Goal: Information Seeking & Learning: Learn about a topic

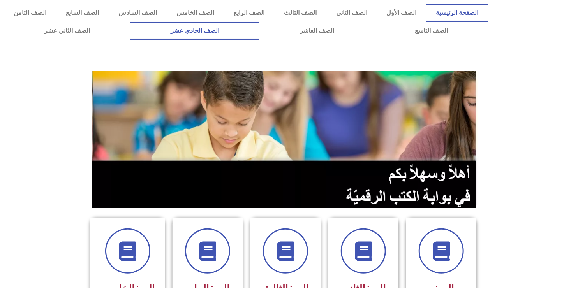
click at [260, 31] on link "الصف الحادي عشر" at bounding box center [194, 31] width 129 height 18
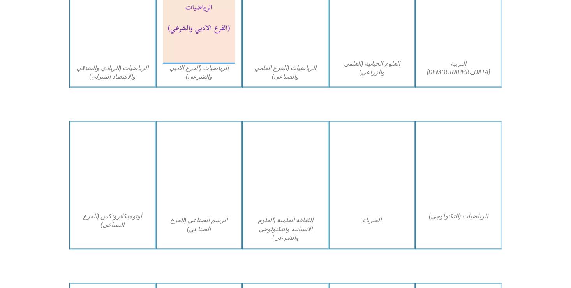
scroll to position [564, 0]
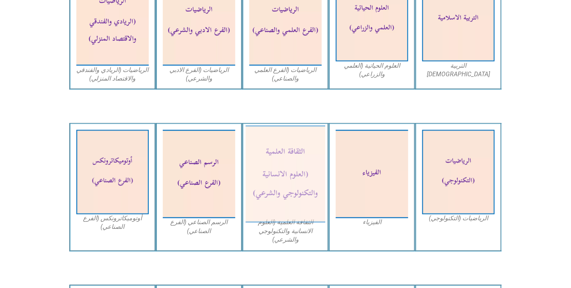
click at [297, 179] on img at bounding box center [286, 174] width 80 height 97
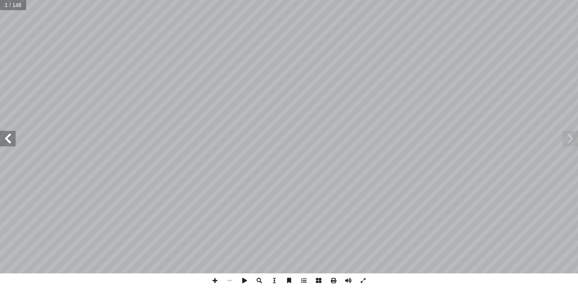
click at [7, 139] on span at bounding box center [8, 139] width 16 height 16
click at [216, 280] on span at bounding box center [214, 281] width 15 height 15
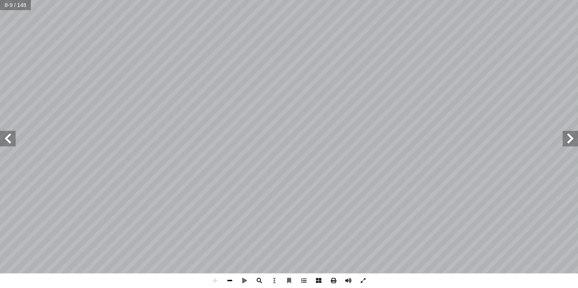
click at [231, 279] on span at bounding box center [229, 281] width 15 height 15
click at [215, 282] on span at bounding box center [214, 281] width 15 height 15
click at [229, 282] on span at bounding box center [229, 281] width 15 height 15
click at [231, 281] on span at bounding box center [229, 281] width 15 height 15
click at [230, 280] on span at bounding box center [229, 281] width 15 height 15
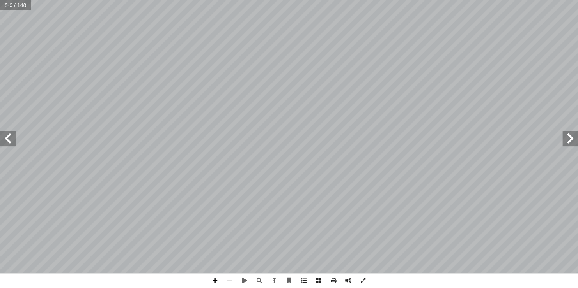
click at [214, 281] on span at bounding box center [214, 281] width 15 height 15
click at [214, 279] on span at bounding box center [214, 281] width 15 height 15
click at [272, 71] on html "الصفحة الرئيسية الصف الأول الصف الثاني الصف الثالث الصف الرابع الصف الخامس الصف…" at bounding box center [289, 35] width 578 height 71
click at [229, 281] on span at bounding box center [229, 281] width 15 height 15
click at [210, 279] on span at bounding box center [214, 281] width 15 height 15
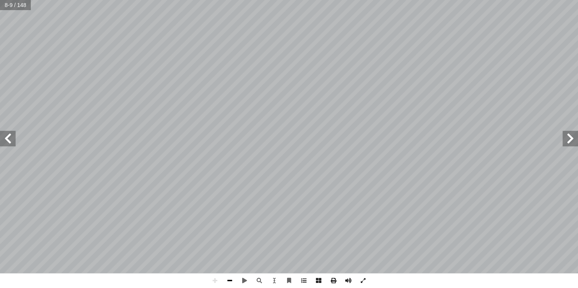
click at [227, 279] on span at bounding box center [229, 281] width 15 height 15
click at [211, 282] on span at bounding box center [214, 281] width 15 height 15
click at [230, 280] on span at bounding box center [229, 281] width 15 height 15
click at [10, 139] on span at bounding box center [8, 139] width 16 height 16
click at [10, 133] on span at bounding box center [8, 139] width 16 height 16
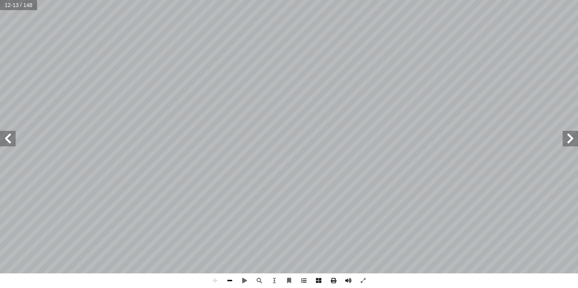
click at [227, 281] on span at bounding box center [229, 281] width 15 height 15
click at [6, 139] on span at bounding box center [8, 139] width 16 height 16
click at [567, 146] on span at bounding box center [570, 139] width 16 height 16
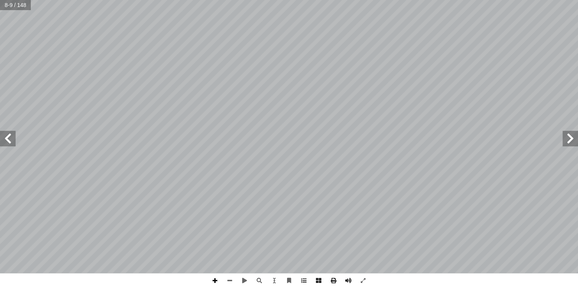
click at [210, 278] on span at bounding box center [214, 281] width 15 height 15
click at [228, 277] on span at bounding box center [229, 281] width 15 height 15
drag, startPoint x: 228, startPoint y: 277, endPoint x: 4, endPoint y: 142, distance: 260.9
click at [4, 142] on span at bounding box center [8, 139] width 16 height 16
click at [216, 277] on span at bounding box center [214, 281] width 15 height 15
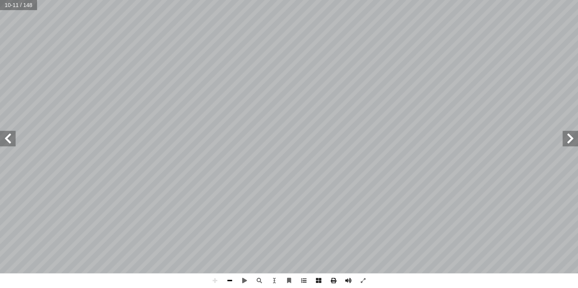
click at [229, 278] on span at bounding box center [229, 281] width 15 height 15
click at [566, 136] on span at bounding box center [570, 139] width 16 height 16
click at [6, 142] on span at bounding box center [8, 139] width 16 height 16
click at [214, 278] on span at bounding box center [214, 281] width 15 height 15
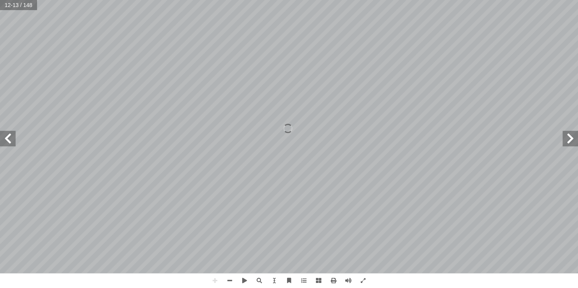
click at [569, 143] on span at bounding box center [570, 139] width 16 height 16
click at [215, 0] on html "الصفحة الرئيسية الصف الأول الصف الثاني الصف الثالث الصف الرابع الصف الخامس الصف…" at bounding box center [289, 35] width 578 height 71
click at [228, 281] on span at bounding box center [229, 281] width 15 height 15
click at [228, 282] on span at bounding box center [229, 281] width 15 height 15
click at [564, 136] on span at bounding box center [570, 139] width 16 height 16
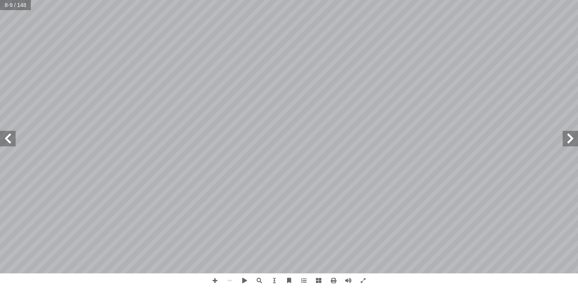
click at [9, 139] on span at bounding box center [8, 139] width 16 height 16
click at [214, 279] on span at bounding box center [214, 281] width 15 height 15
click at [230, 280] on span at bounding box center [229, 281] width 15 height 15
click at [7, 138] on span at bounding box center [8, 139] width 16 height 16
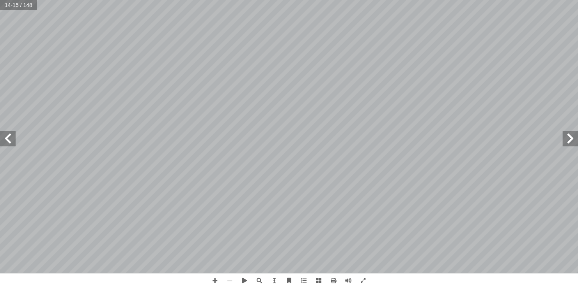
click at [570, 143] on span at bounding box center [570, 139] width 16 height 16
click at [213, 283] on span at bounding box center [214, 281] width 15 height 15
click at [2, 135] on span at bounding box center [8, 139] width 16 height 16
click at [3, 138] on span at bounding box center [8, 139] width 16 height 16
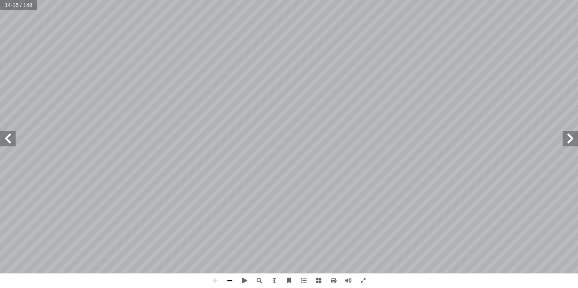
click at [228, 280] on span at bounding box center [229, 281] width 15 height 15
click at [571, 140] on span at bounding box center [570, 139] width 16 height 16
click at [11, 139] on span at bounding box center [8, 139] width 16 height 16
click at [569, 145] on span at bounding box center [570, 139] width 16 height 16
click at [567, 141] on span at bounding box center [570, 139] width 16 height 16
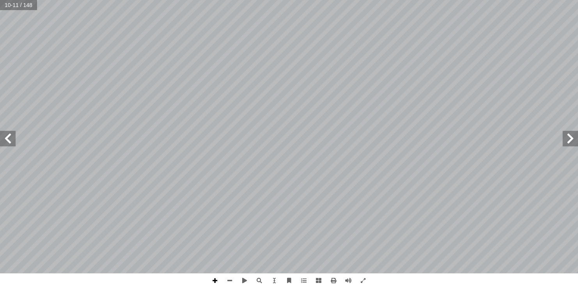
click at [214, 279] on span at bounding box center [214, 281] width 15 height 15
click at [217, 184] on div "6 لذي � لوقت � في للعلوم، ٍ ر ّ تطو ُ لعالم حدوث � من ٍ سعة � و َ نتشاره في منا…" at bounding box center [289, 144] width 578 height 288
click at [9, 136] on span at bounding box center [8, 139] width 16 height 16
click at [574, 145] on span at bounding box center [570, 139] width 16 height 16
click at [10, 143] on span at bounding box center [8, 139] width 16 height 16
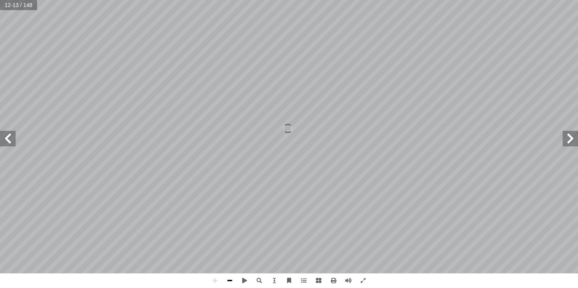
click at [229, 279] on span at bounding box center [229, 281] width 15 height 15
click at [210, 279] on span at bounding box center [214, 281] width 15 height 15
click at [231, 279] on span at bounding box center [229, 281] width 15 height 15
click at [571, 134] on span at bounding box center [570, 139] width 16 height 16
click at [9, 139] on span at bounding box center [8, 139] width 16 height 16
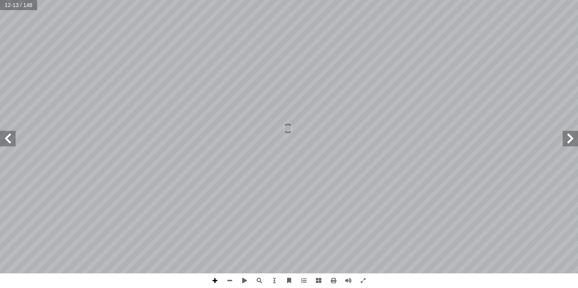
click at [214, 279] on span at bounding box center [214, 281] width 15 height 15
click at [232, 281] on span at bounding box center [229, 281] width 15 height 15
click at [216, 278] on span at bounding box center [214, 281] width 15 height 15
click at [226, 279] on span at bounding box center [229, 281] width 15 height 15
click at [219, 285] on span at bounding box center [214, 281] width 15 height 15
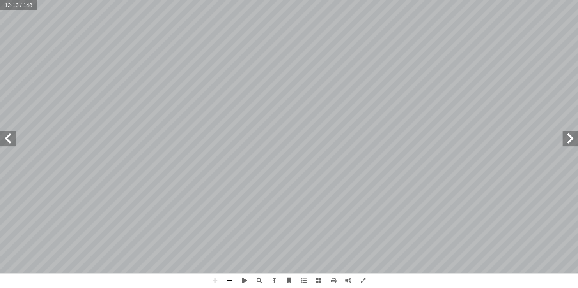
click at [227, 287] on span at bounding box center [229, 281] width 15 height 15
click at [227, 278] on span at bounding box center [229, 281] width 15 height 15
click at [6, 141] on span at bounding box center [8, 139] width 16 height 16
click at [213, 281] on span at bounding box center [214, 281] width 15 height 15
click at [229, 282] on span at bounding box center [229, 281] width 15 height 15
